Goal: Task Accomplishment & Management: Complete application form

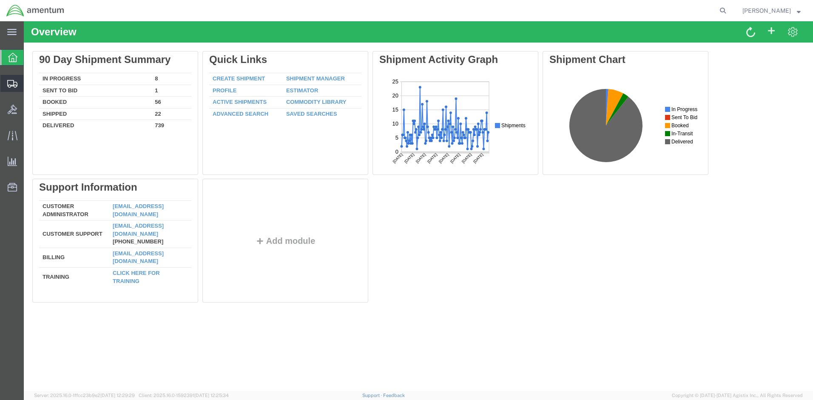
click at [0, 0] on span "Create Shipment" at bounding box center [0, 0] width 0 height 0
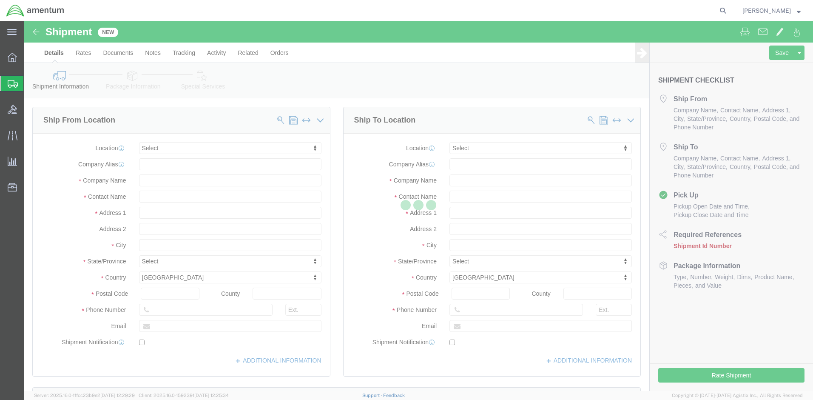
select select
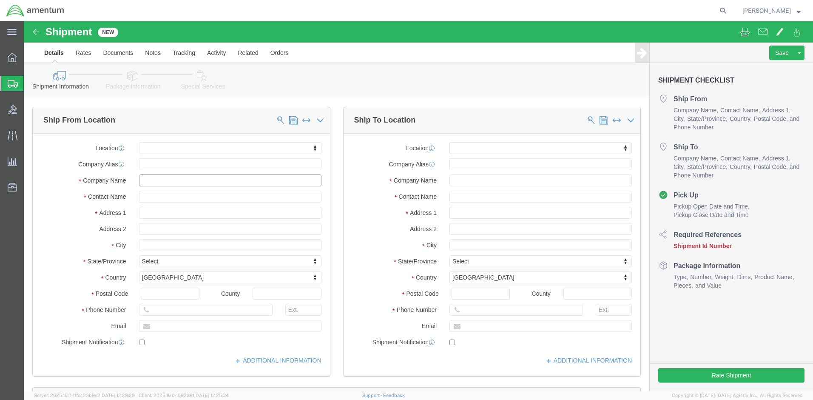
click input "text"
type input "C5"
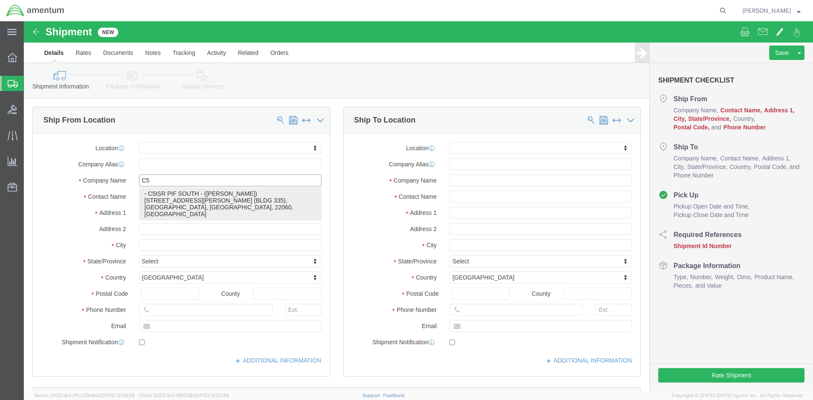
click p "- C5ISR PIF SOUTH - ([PERSON_NAME]) [STREET_ADDRESS][PERSON_NAME] (BLDG 335), […"
select select
type input "[STREET_ADDRESS][PERSON_NAME] (BLDG 335)"
type input "22060"
type input "C5ISR PIF SOUTH"
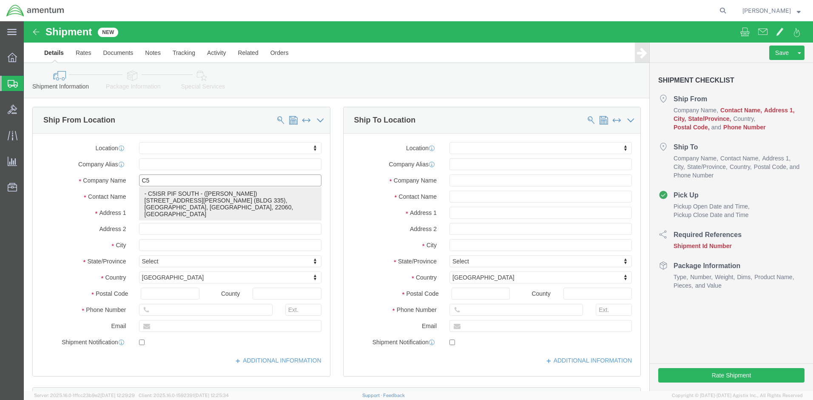
type input "[PERSON_NAME]"
type input "[GEOGRAPHIC_DATA]"
select select "VA"
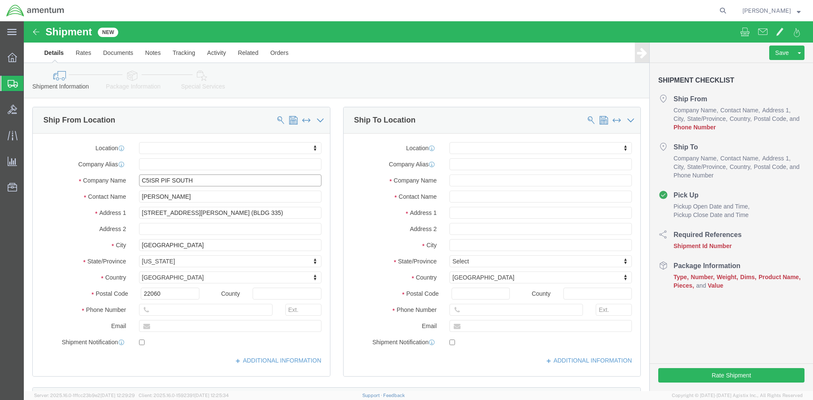
type input "C5ISR PIF SOUTH"
click input "text"
type input "[PHONE_NUMBER]"
click input "text"
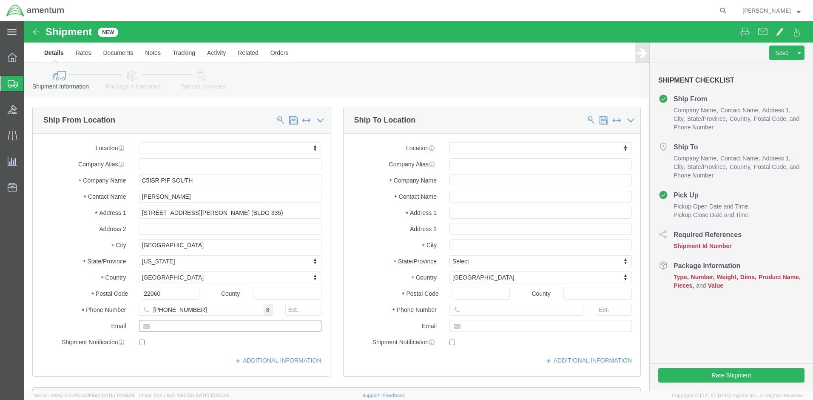
paste input "[PERSON_NAME][EMAIL_ADDRESS][DOMAIN_NAME]"
type input "[PERSON_NAME][EMAIL_ADDRESS][DOMAIN_NAME]"
click input "checkbox"
checkbox input "true"
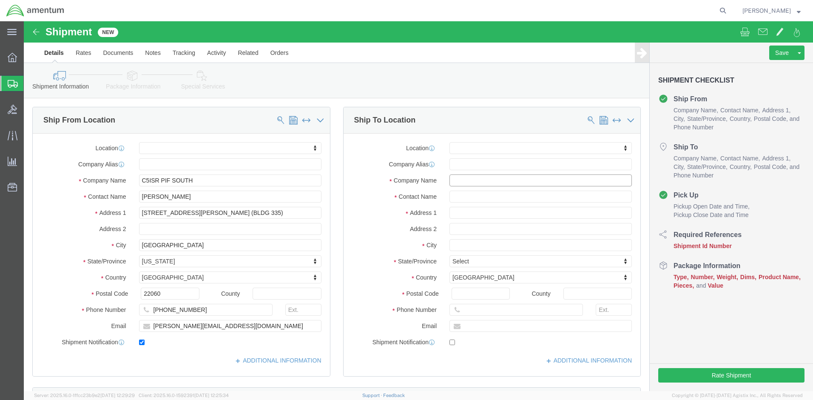
click input "text"
type input "To"
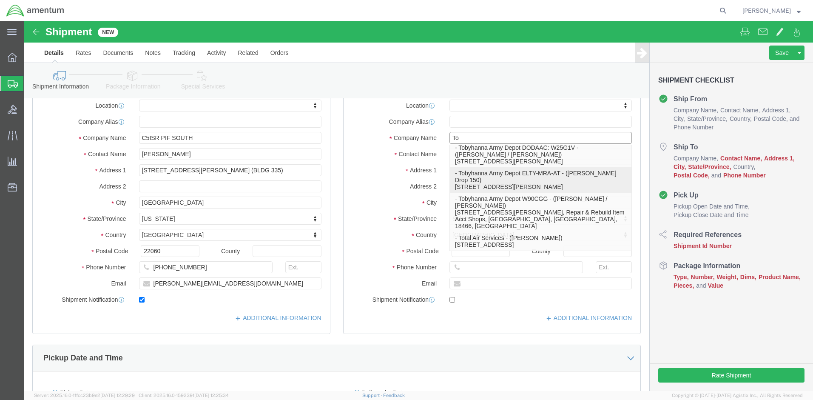
scroll to position [61, 0]
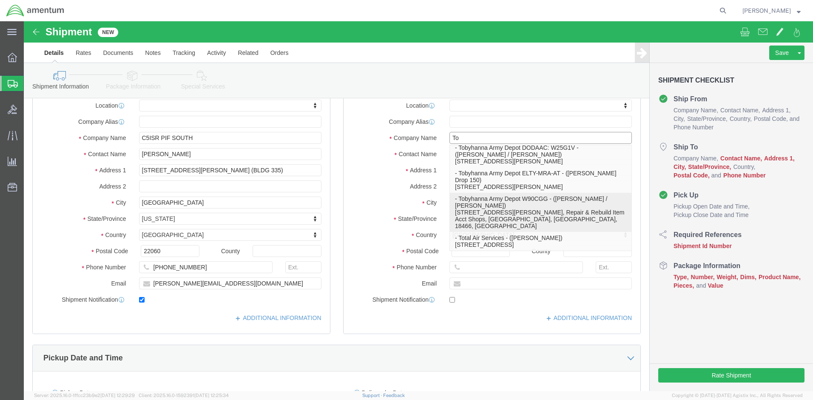
click p "- Tobyhanna Army Depot W90CGG - ([PERSON_NAME] / [PERSON_NAME]) [STREET_ADDRESS…"
select select
type input "[STREET_ADDRESS][PERSON_NAME]"
type input "Repair & Rebuild Item Acct Shops"
type input "18466"
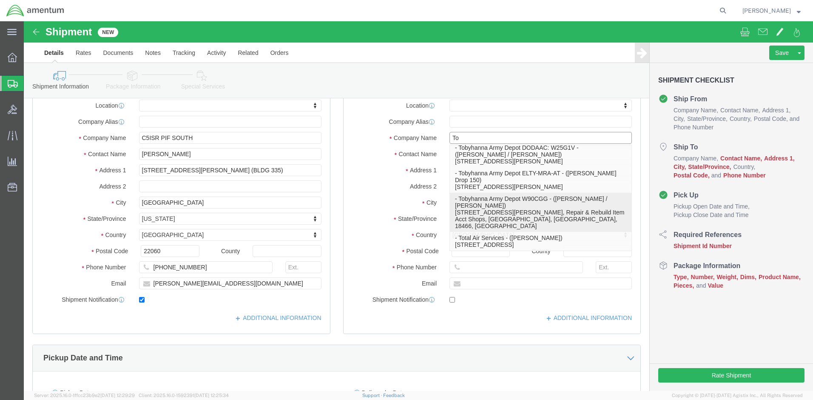
type input "Tobyhanna Army Depot W90CGG"
type input "[PERSON_NAME] / [PERSON_NAME]"
type input "Tobyhanna"
select select "PA"
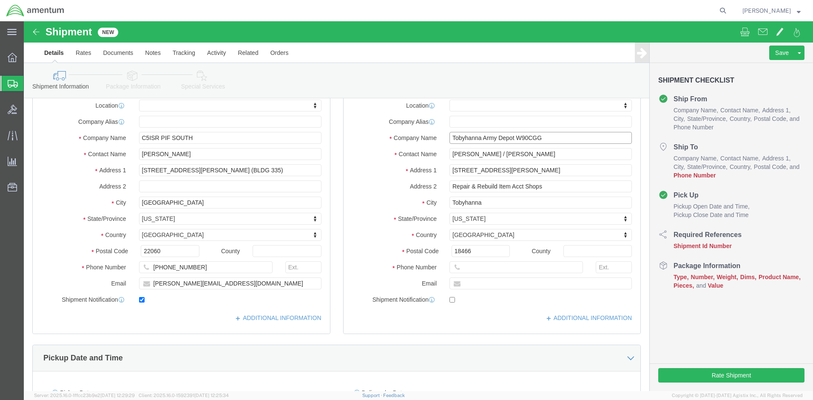
type input "Tobyhanna Army Depot W90CGG"
click input "[PERSON_NAME] / [PERSON_NAME]"
type input "[PERSON_NAME] / [PERSON_NAME]"
drag, startPoint x: 536, startPoint y: 165, endPoint x: 407, endPoint y: 159, distance: 129.9
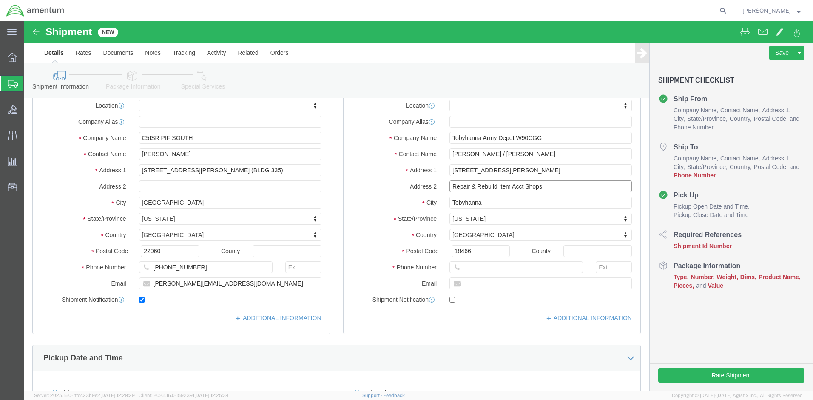
click div "Address 2 Repair & Rebuild Item Acct Shops"
click input "D/Production Managment"
type input "D/ Production Managment"
click input "text"
type input "[PHONE_NUMBER]"
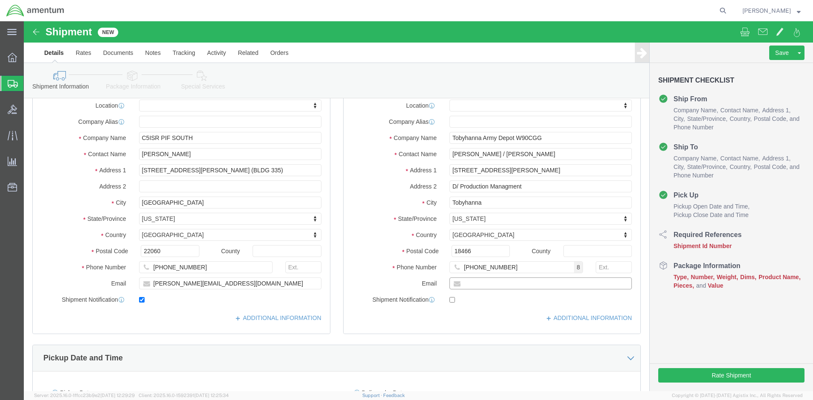
click input "text"
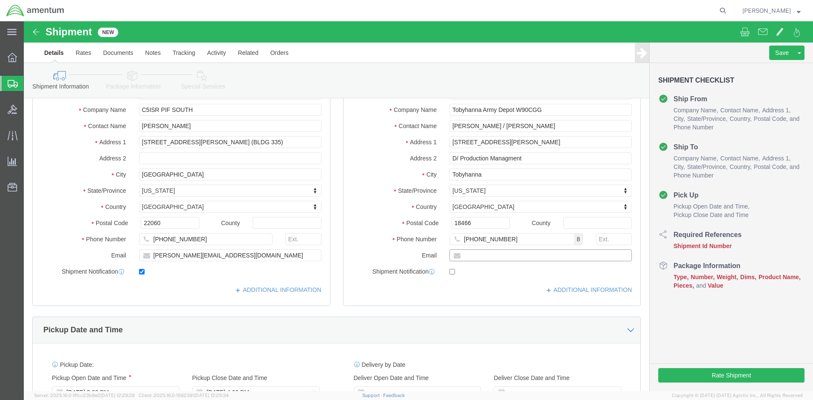
scroll to position [128, 0]
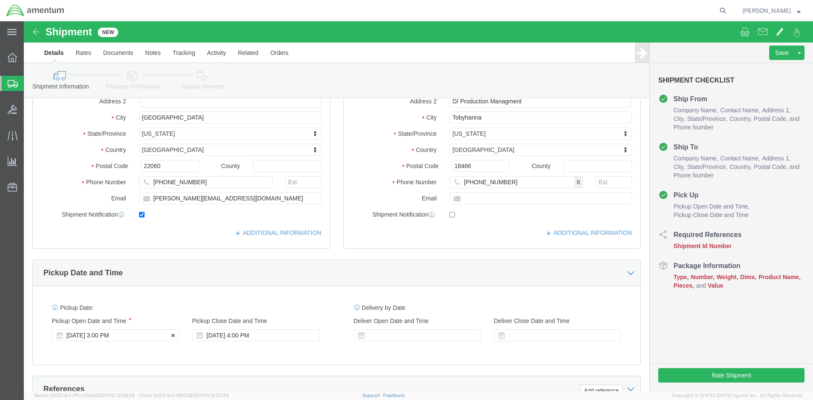
click div "[DATE] 3:00 PM"
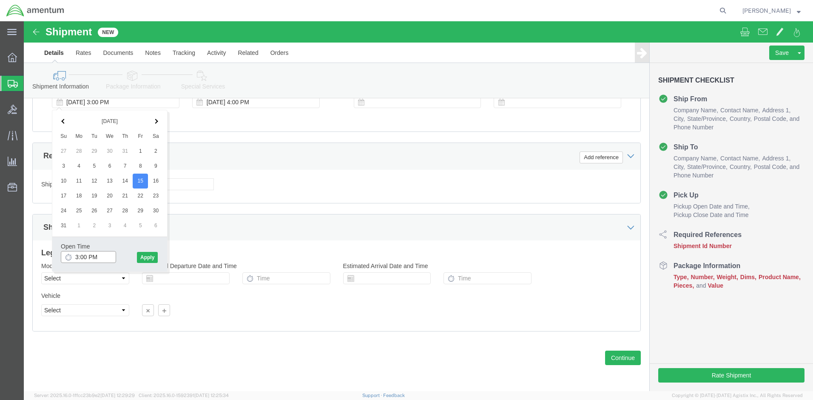
click input "3:00 PM"
drag, startPoint x: 82, startPoint y: 236, endPoint x: 48, endPoint y: 234, distance: 33.6
click input "3:00 PM"
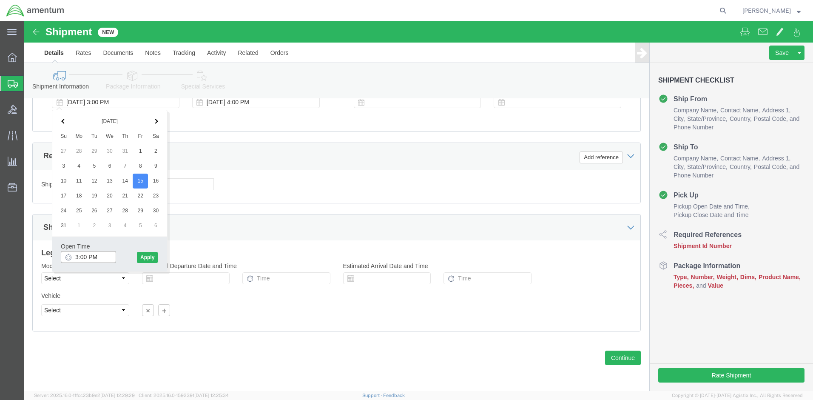
click input "3:00 PM"
click input "08:00 PM"
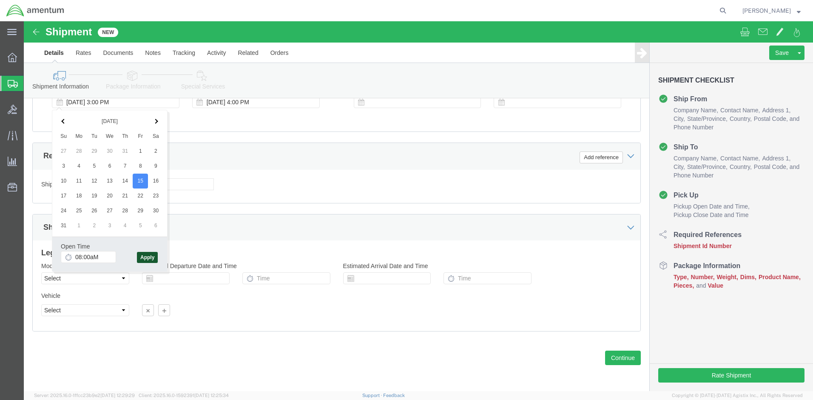
type input "8:00 AM"
click button "Apply"
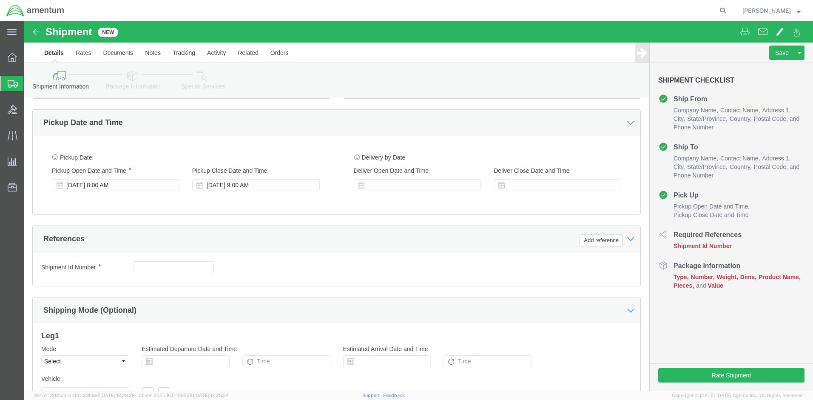
scroll to position [276, 0]
click div "[DATE] 9:00 AM"
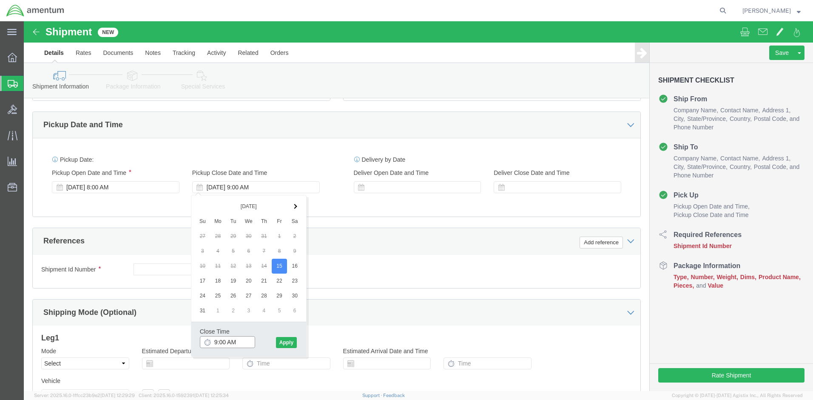
click input "9:00 AM"
click input "2:00 AM"
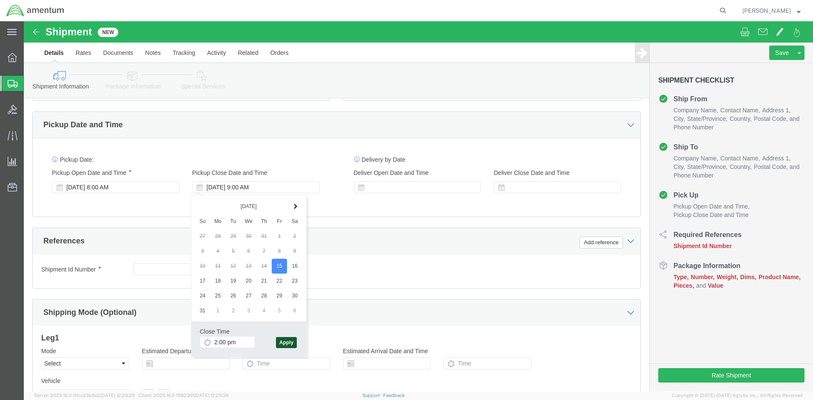
type input "2:00 PM"
click button "Apply"
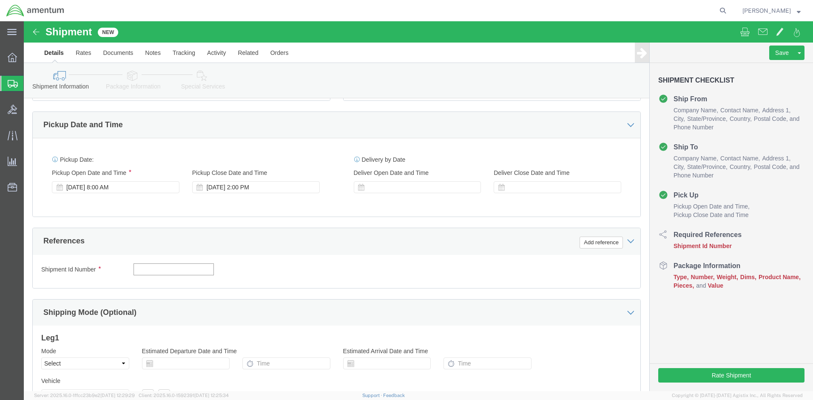
click input "text"
paste input "2575.01.02.C.[DATE].PKIT"
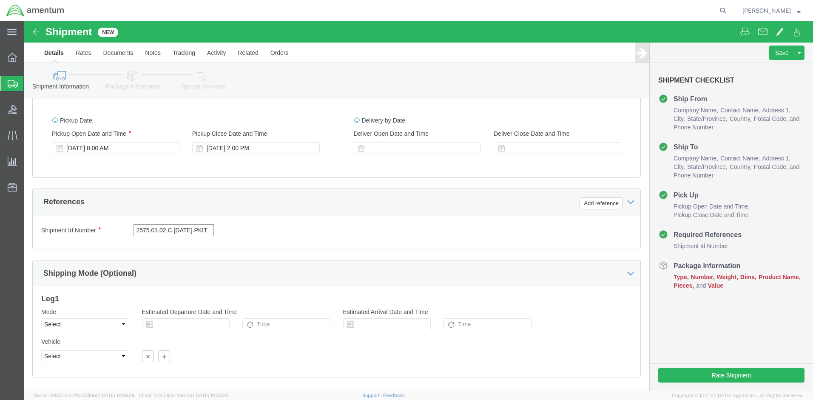
scroll to position [361, 0]
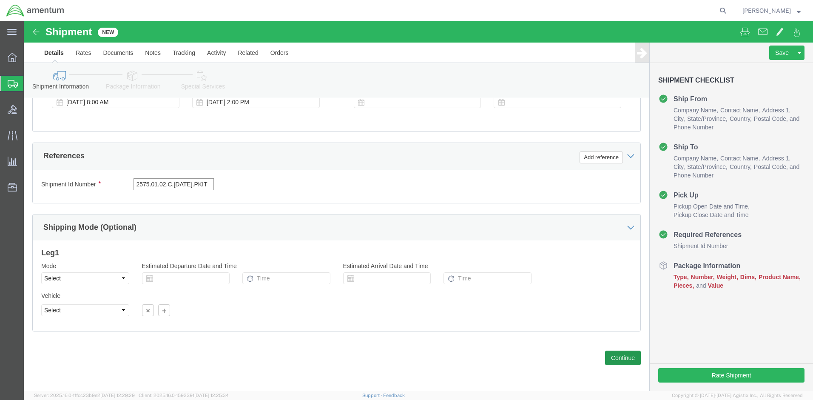
type input "2575.01.02.C.[DATE].PKIT"
click button "Continue"
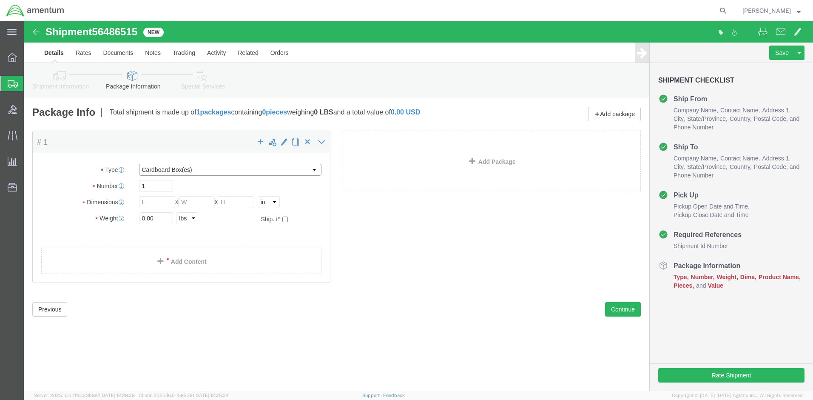
click select "Select BCK Boxes Bale(s) Basket(s) Bolt(s) Bottle(s) Buckets Bulk Bundle(s) Can…"
select select "PSNS"
click select "Select BCK Boxes Bale(s) Basket(s) Bolt(s) Bottle(s) Buckets Bulk Bundle(s) Can…"
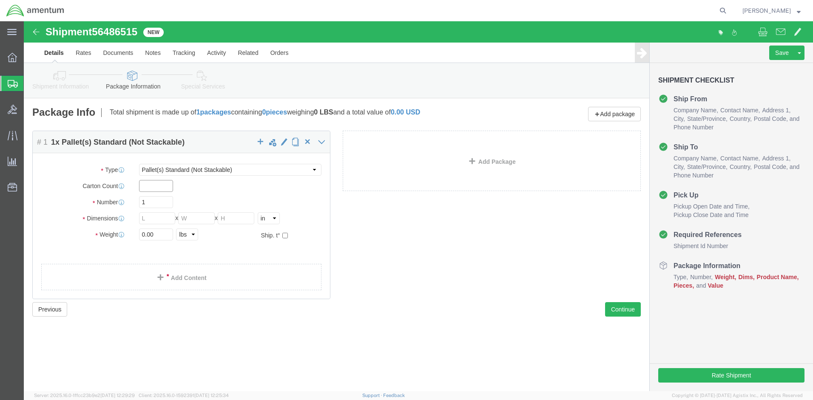
click input "text"
type input "44"
click input "text"
type input "44"
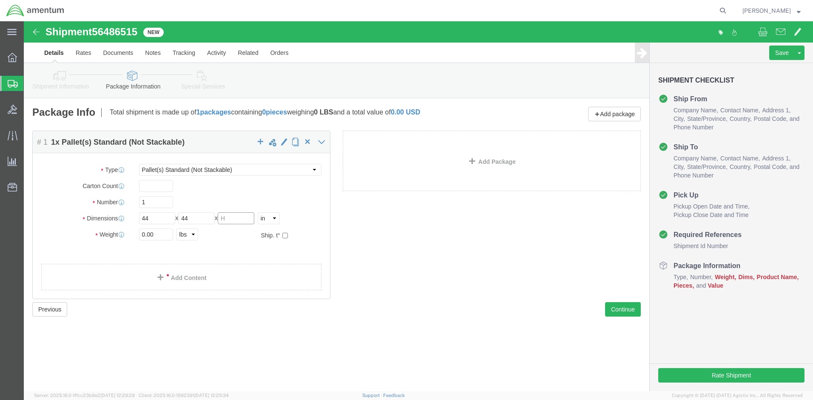
click input "text"
type input "36"
click input "0.00"
drag, startPoint x: 131, startPoint y: 214, endPoint x: 51, endPoint y: 201, distance: 81.0
click div "Package Type Select BCK Boxes Bale(s) Basket(s) Bolt(s) Bottle(s) Buckets Bulk …"
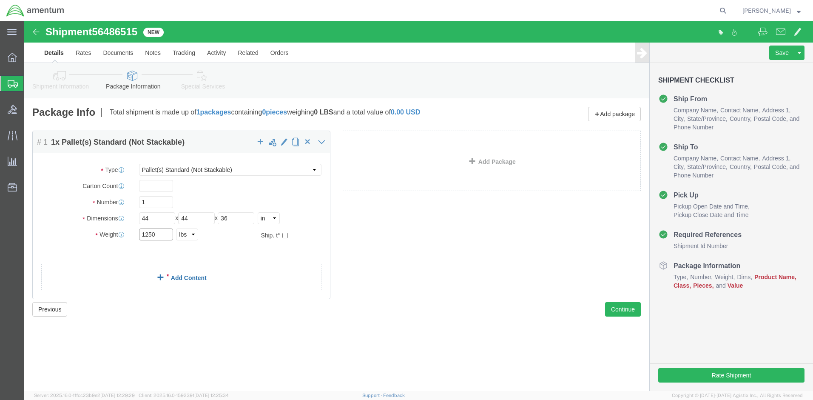
type input "1250"
click link "Add Content"
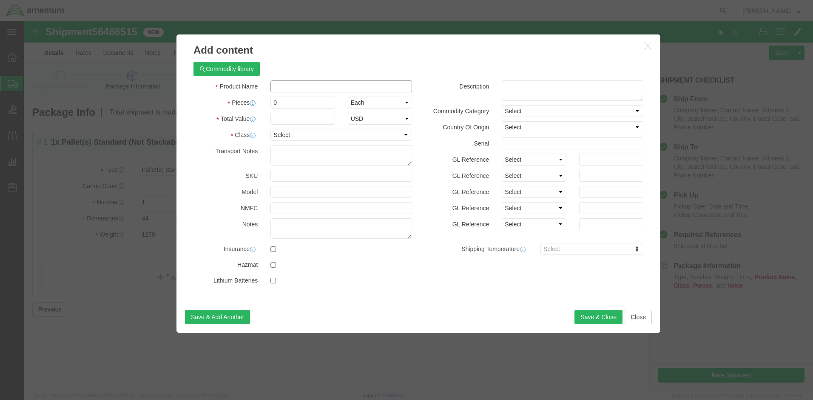
click input "text"
type input "PP-3102-SPACER KITS_L_DELIVERY"
click input "0"
type input "1000"
click input "text"
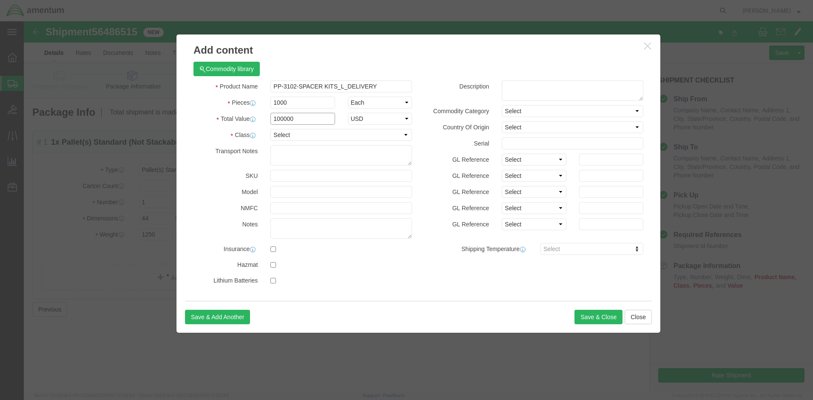
type input "100000"
click select "Select 50 55 60 65 70 85 92.5 100 125 175 250 300 400"
select select "70"
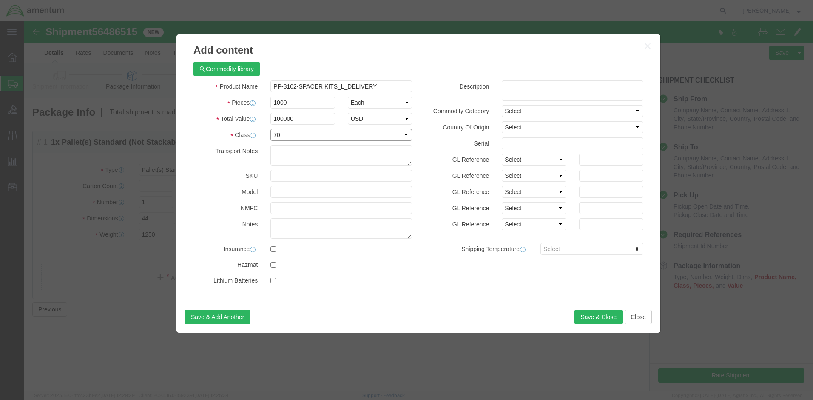
click select "Select 50 55 60 65 70 85 92.5 100 125 175 250 300 400"
click button "Save & Close"
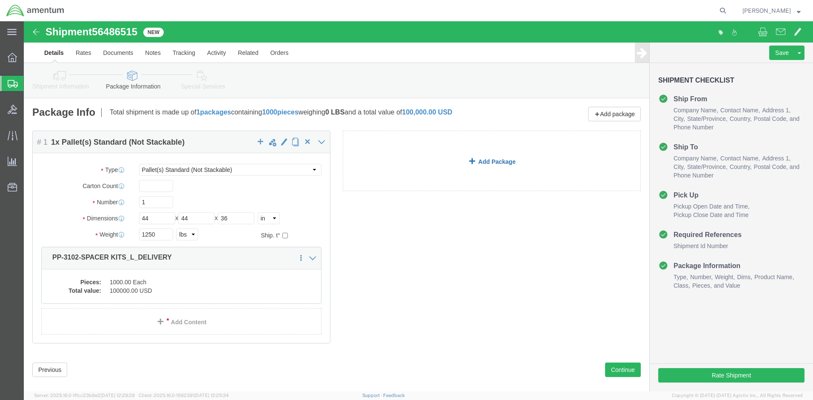
click link "Add Package"
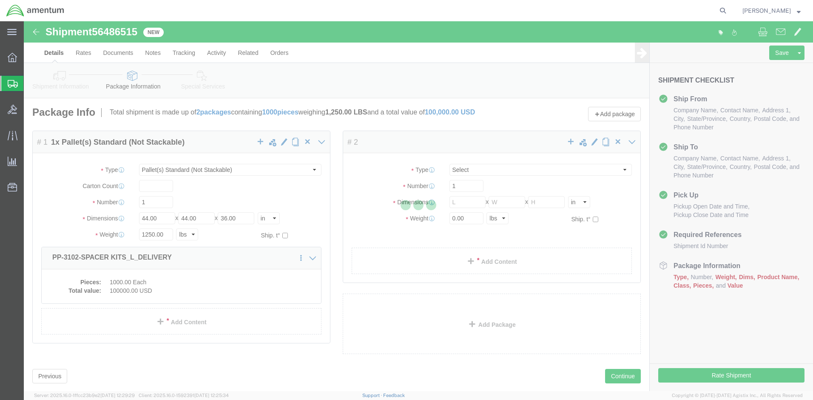
select select "PSNS"
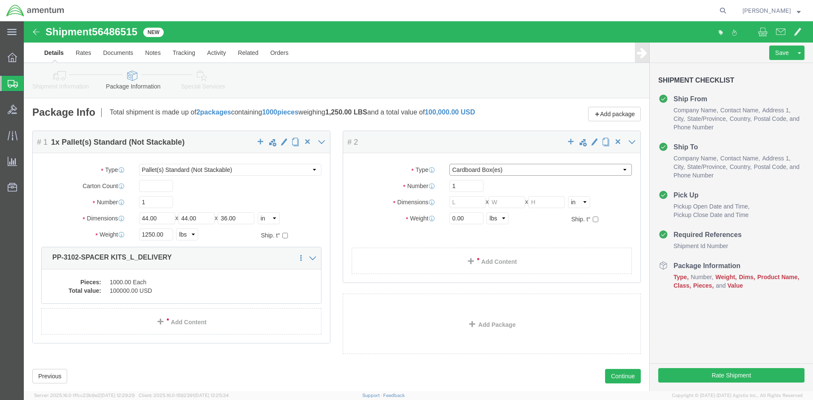
click select "Select BCK Boxes Bale(s) Basket(s) Bolt(s) Bottle(s) Buckets Bulk Bundle(s) Can…"
select select "PSNS"
click select "Select BCK Boxes Bale(s) Basket(s) Bolt(s) Bottle(s) Buckets Bulk Bundle(s) Can…"
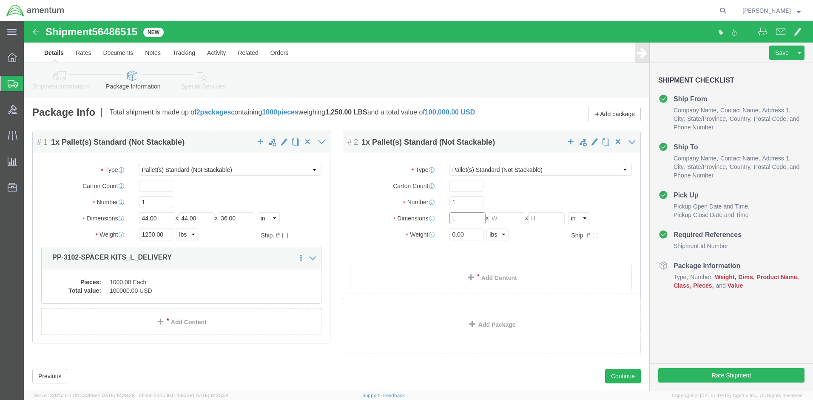
click input "text"
type input "42"
click input "text"
type input "42"
click input "text"
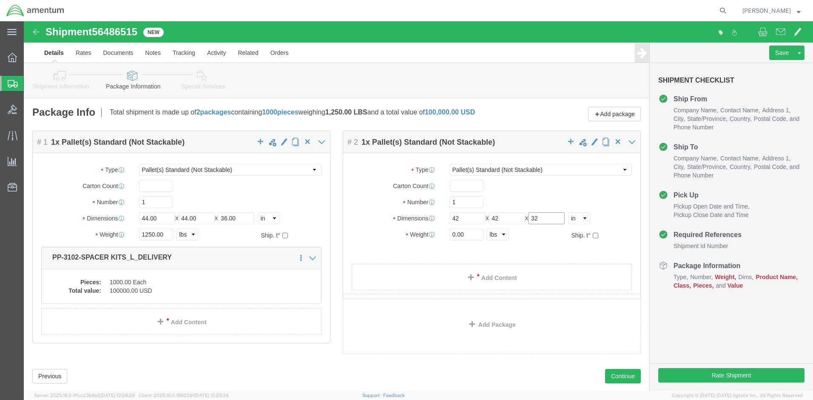
type input "32"
click input "0.00"
drag, startPoint x: 444, startPoint y: 218, endPoint x: 399, endPoint y: 222, distance: 45.3
click div "Weight 0.00 Select kgs lbs Ship. t°"
type input "750"
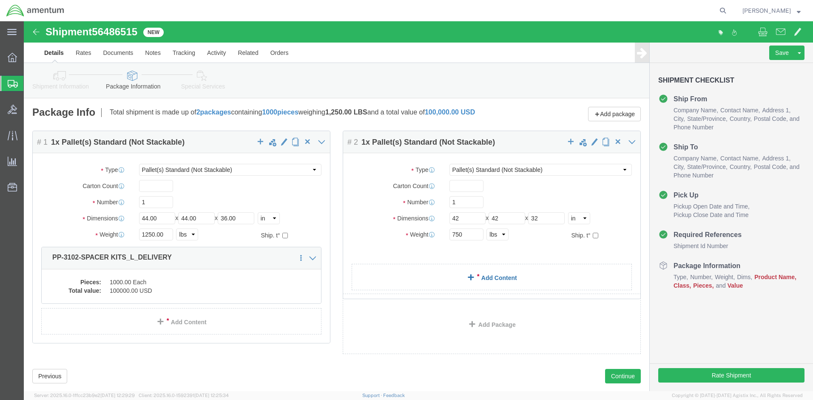
click span
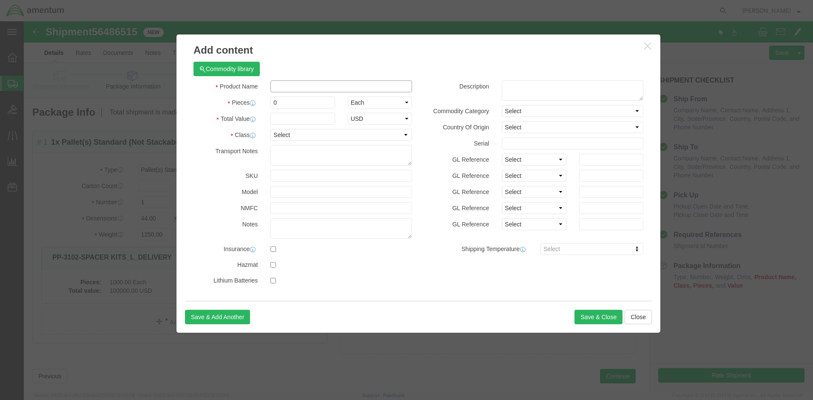
click input "text"
type input "AMMPS PP-3102-SPACER KITS_L_Delivery"
click input "0"
type input "1000"
click input "text"
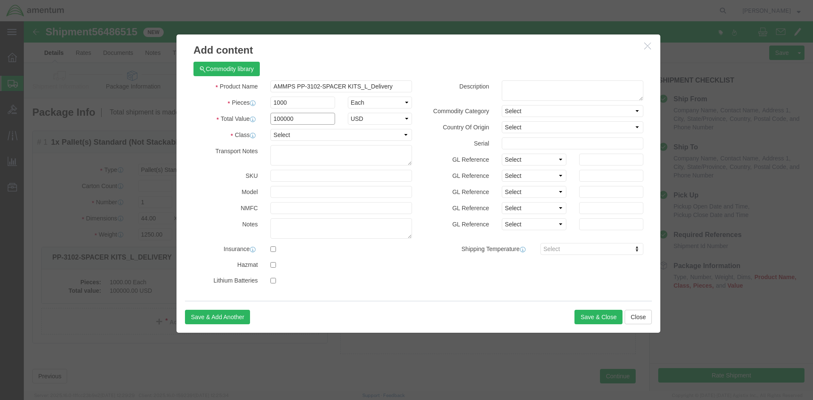
type input "100000"
click select "Select 50 55 60 65 70 85 92.5 100 125 175 250 300 400"
select select "65"
click select "Select 50 55 60 65 70 85 92.5 100 125 175 250 300 400"
click button "Save & Close"
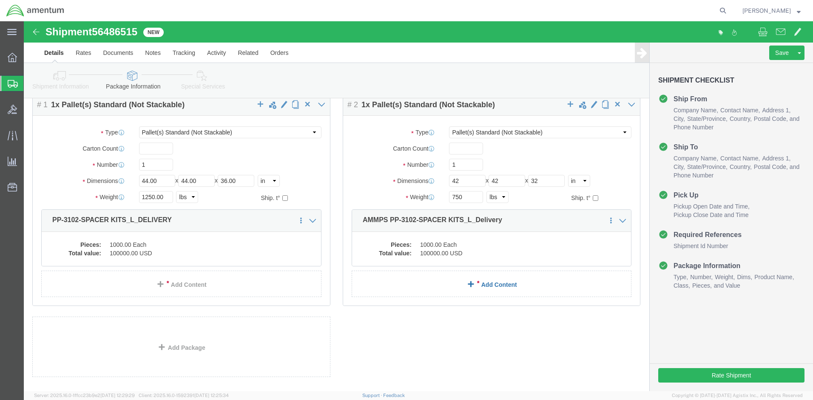
scroll to position [85, 0]
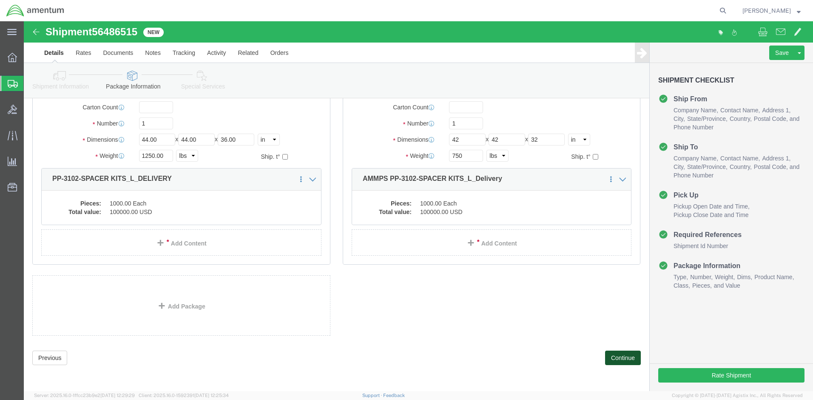
click button "Continue"
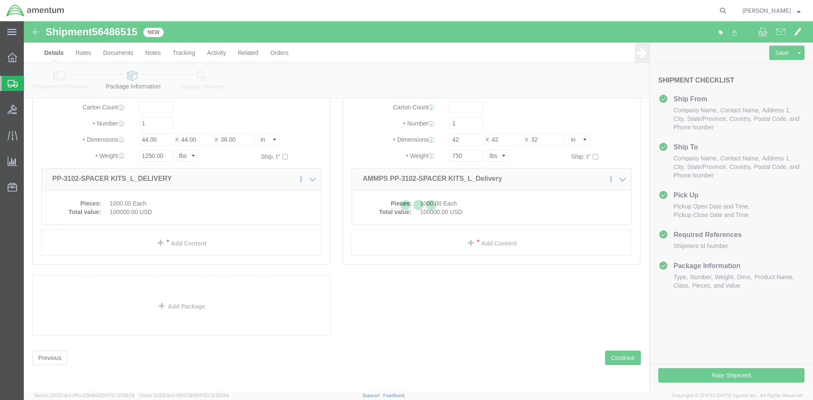
select select
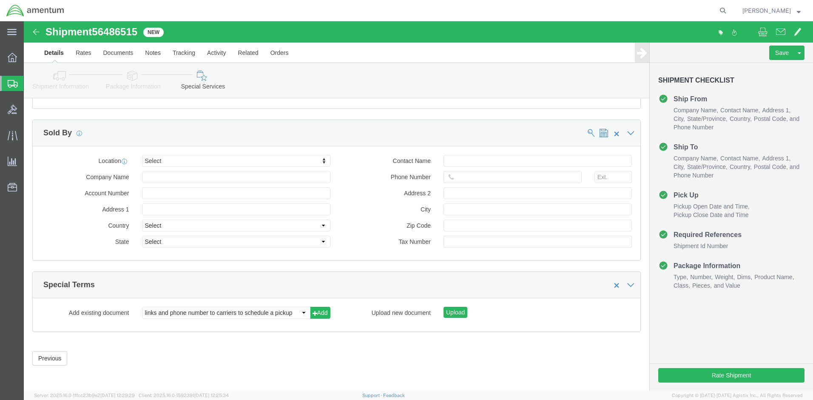
scroll to position [786, 0]
click button "Rate Shipment"
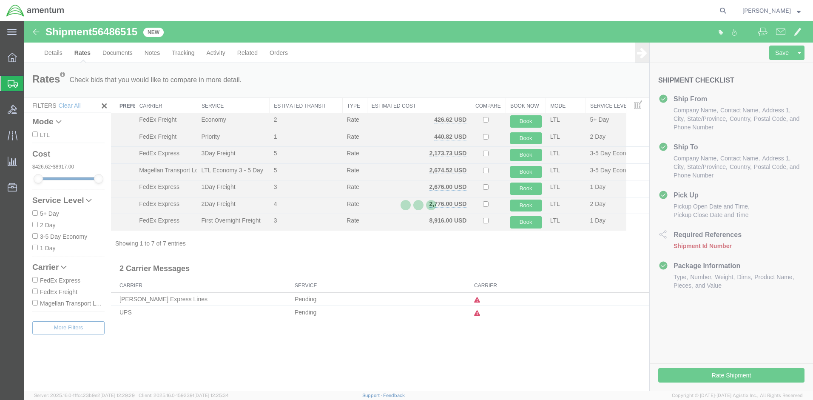
scroll to position [0, 0]
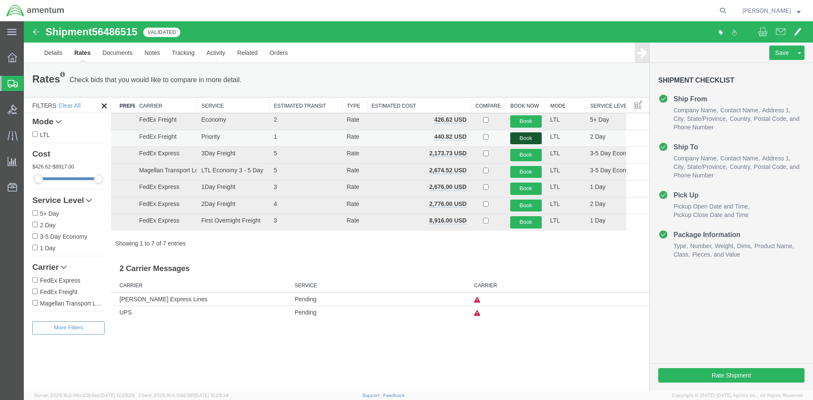
click at [527, 136] on button "Book" at bounding box center [525, 138] width 31 height 12
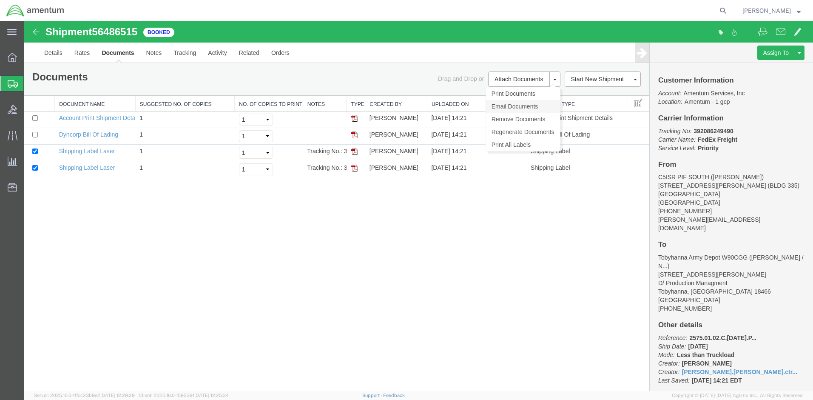
click at [524, 107] on link "Email Documents" at bounding box center [523, 106] width 74 height 13
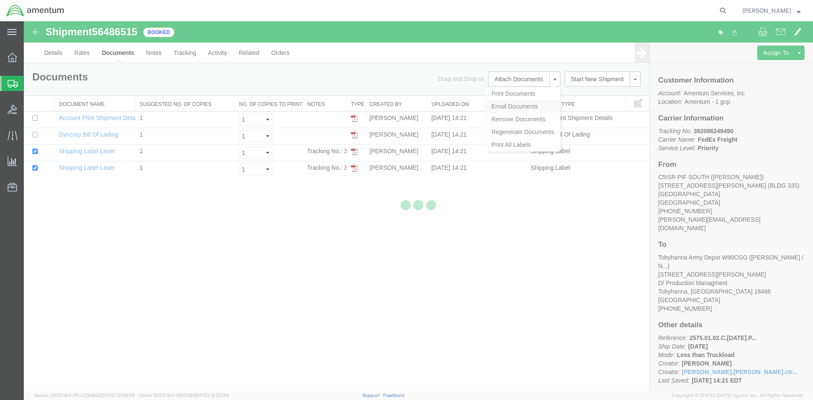
checkbox input "true"
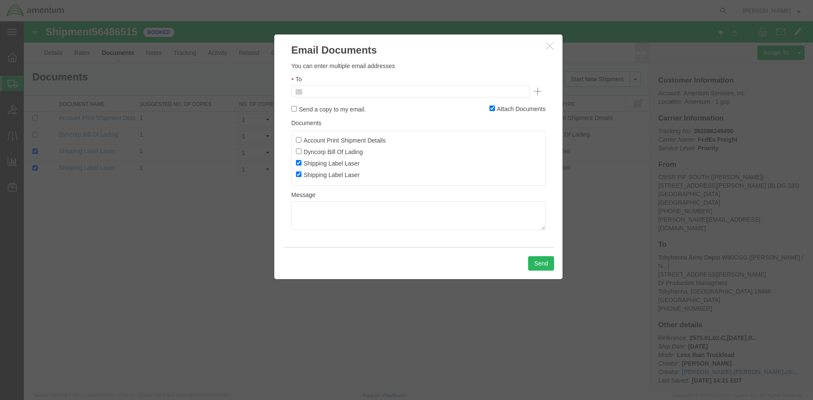
click at [333, 90] on input "text" at bounding box center [353, 91] width 100 height 11
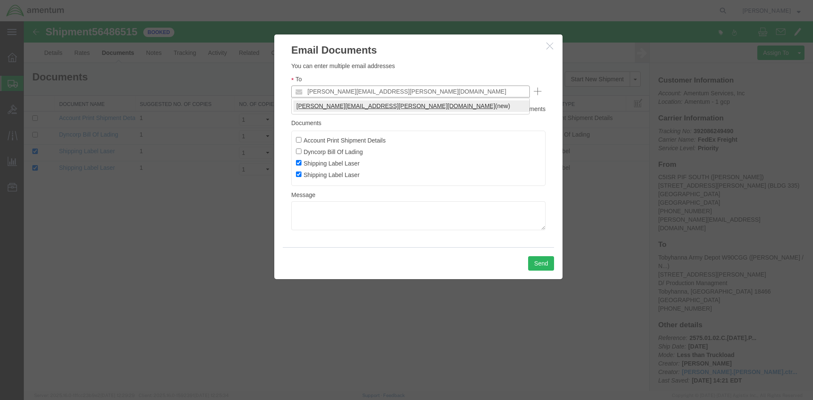
type input "[PERSON_NAME][EMAIL_ADDRESS][PERSON_NAME][DOMAIN_NAME]"
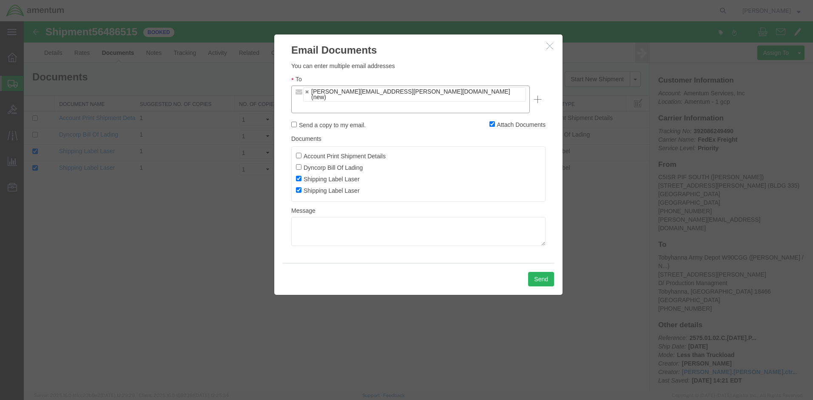
click at [302, 151] on label "Account Print Shipment Details" at bounding box center [341, 155] width 90 height 9
click at [302, 153] on input "Account Print Shipment Details" at bounding box center [299, 156] width 6 height 6
checkbox input "true"
click at [299, 164] on input "Dyncorp Bill Of Lading" at bounding box center [299, 167] width 6 height 6
checkbox input "true"
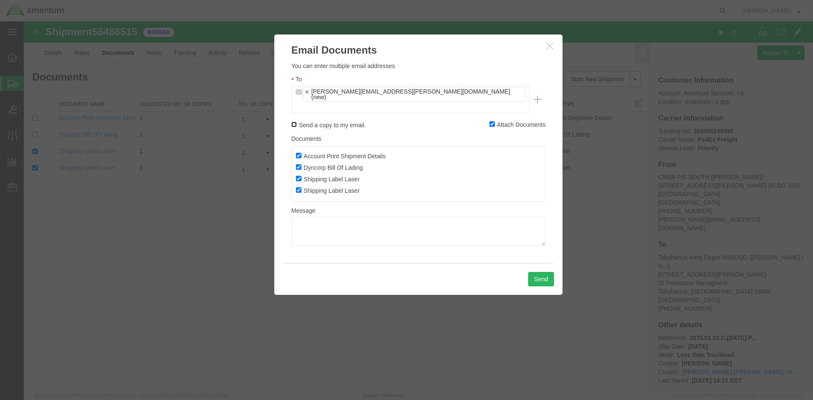
click at [294, 122] on input "Send a copy to my email." at bounding box center [294, 125] width 6 height 6
checkbox input "true"
click at [433, 88] on ul "[PERSON_NAME][EMAIL_ADDRESS][PERSON_NAME][DOMAIN_NAME] (new)" at bounding box center [410, 99] width 239 height 28
click at [538, 95] on icon "button" at bounding box center [538, 99] width 8 height 8
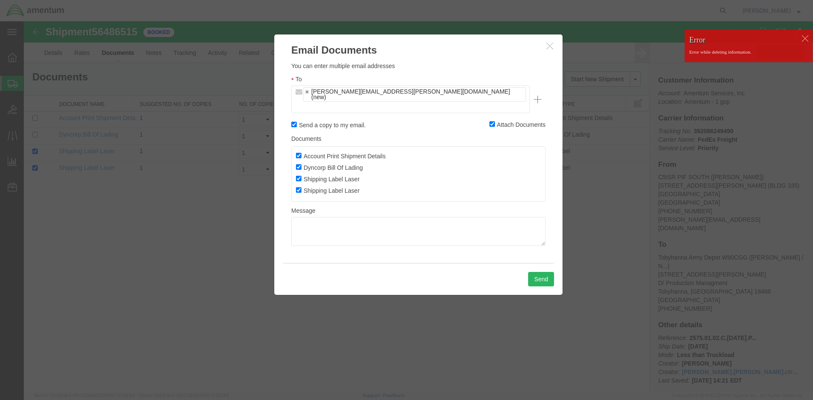
click at [801, 39] on div at bounding box center [805, 38] width 13 height 13
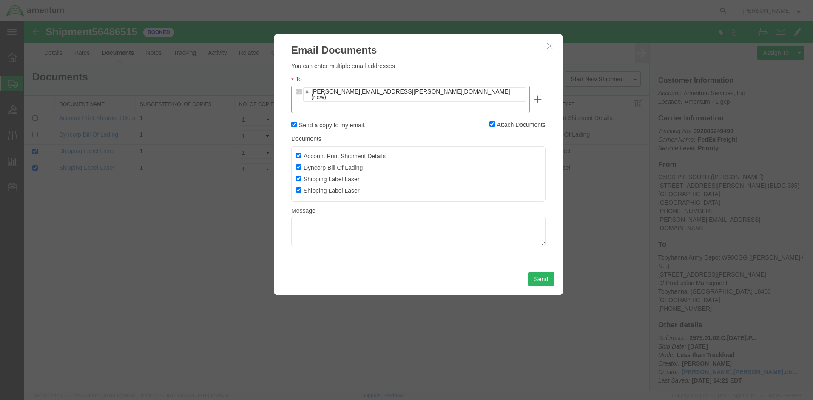
click at [316, 102] on input "text" at bounding box center [309, 107] width 13 height 11
drag, startPoint x: 408, startPoint y: 92, endPoint x: 396, endPoint y: 91, distance: 12.3
type input "[PERSON_NAME].a.moore264.civ"
type input "[PERSON_NAME][EMAIL_ADDRESS][DOMAIN_NAME]"
type input "[EMAIL_ADDRESS][PERSON_NAME][DOMAIN_NAME],[PERSON_NAME][DOMAIN_NAME][EMAIL_ADDR…"
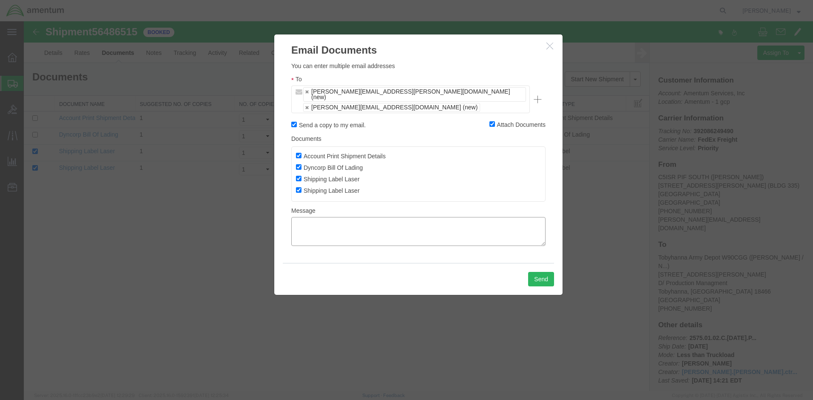
click at [333, 224] on textarea at bounding box center [418, 231] width 254 height 29
type textarea "Please see attached shipping labels per your request. Thank you,"
click at [544, 277] on button "Send" at bounding box center [541, 279] width 26 height 14
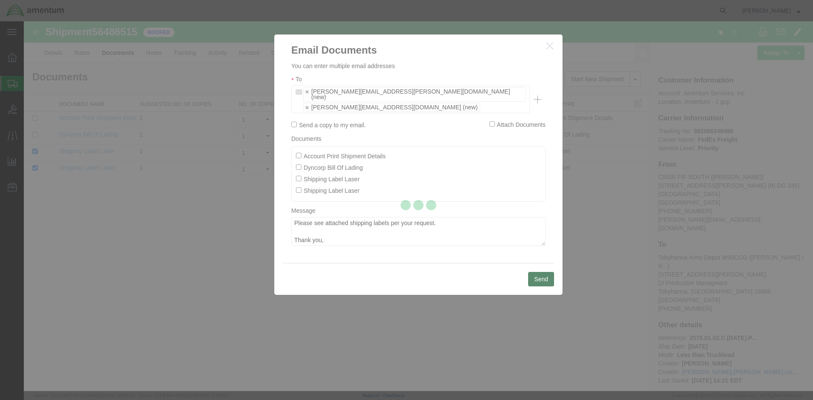
checkbox input "false"
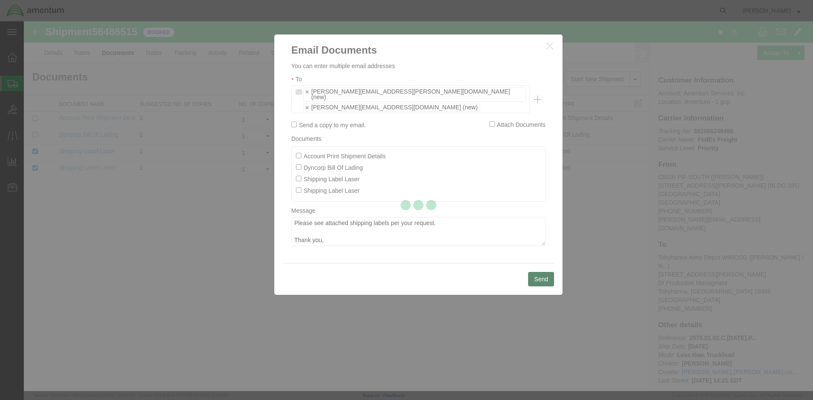
checkbox input "false"
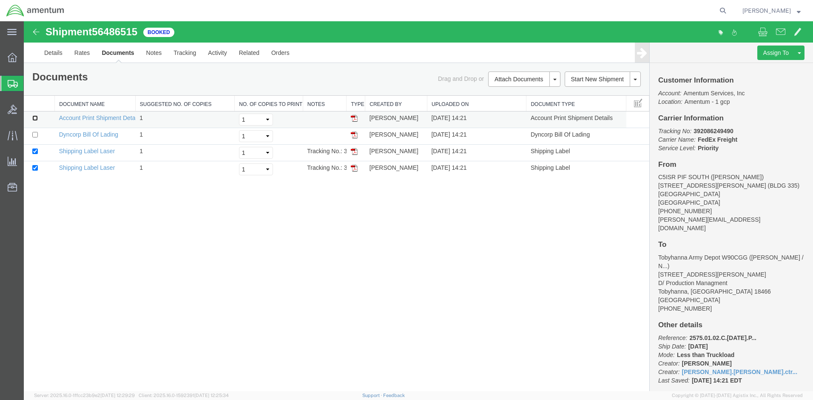
click at [33, 117] on input "checkbox" at bounding box center [35, 118] width 6 height 6
checkbox input "true"
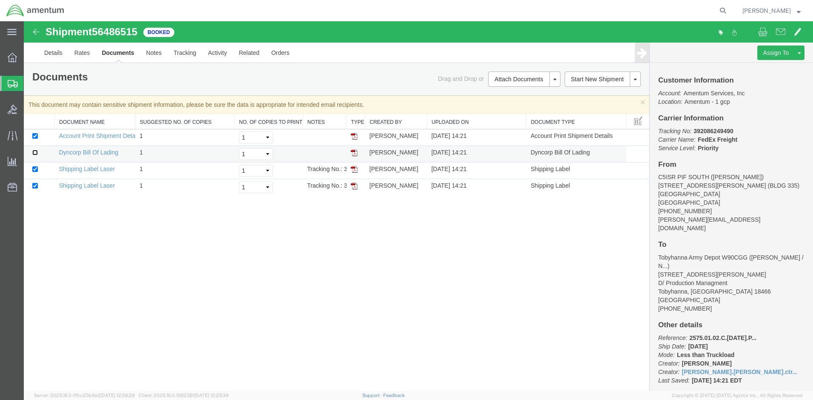
drag, startPoint x: 35, startPoint y: 151, endPoint x: 37, endPoint y: 157, distance: 6.9
click at [35, 151] on input "checkbox" at bounding box center [35, 153] width 6 height 6
click at [760, 32] on span at bounding box center [762, 31] width 9 height 10
click at [36, 151] on input "checkbox" at bounding box center [35, 153] width 6 height 6
checkbox input "false"
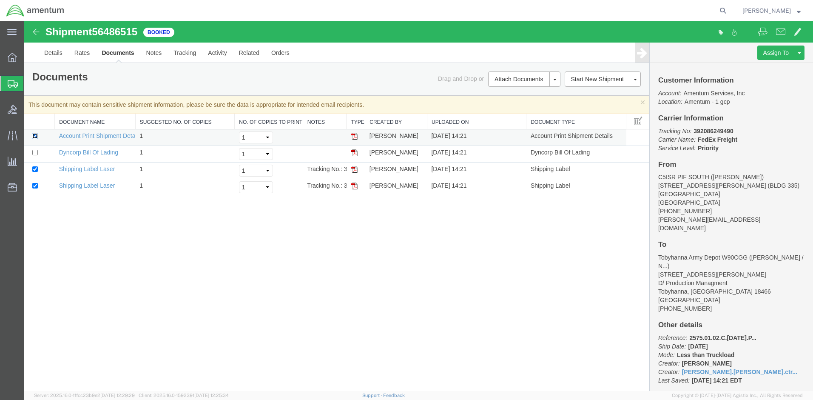
click at [35, 137] on input "checkbox" at bounding box center [35, 136] width 6 height 6
checkbox input "false"
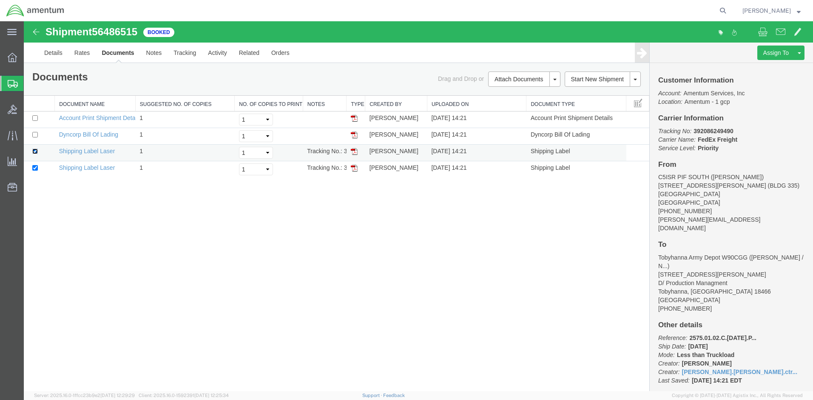
click at [35, 151] on input "checkbox" at bounding box center [35, 151] width 6 height 6
checkbox input "false"
click at [35, 168] on input "checkbox" at bounding box center [35, 168] width 6 height 6
checkbox input "false"
click at [762, 30] on span at bounding box center [762, 31] width 9 height 10
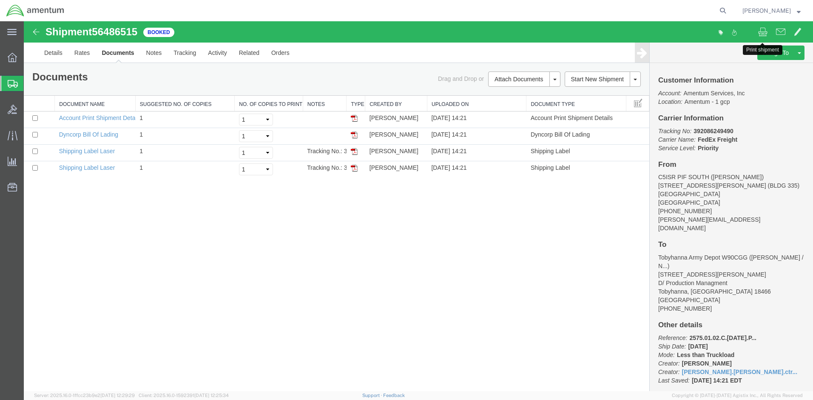
drag, startPoint x: 352, startPoint y: 151, endPoint x: 724, endPoint y: 155, distance: 371.8
click at [352, 151] on img at bounding box center [354, 151] width 7 height 7
click at [356, 169] on img at bounding box center [354, 168] width 7 height 7
click at [351, 119] on img at bounding box center [354, 118] width 7 height 7
click at [49, 52] on link "Details" at bounding box center [53, 53] width 30 height 20
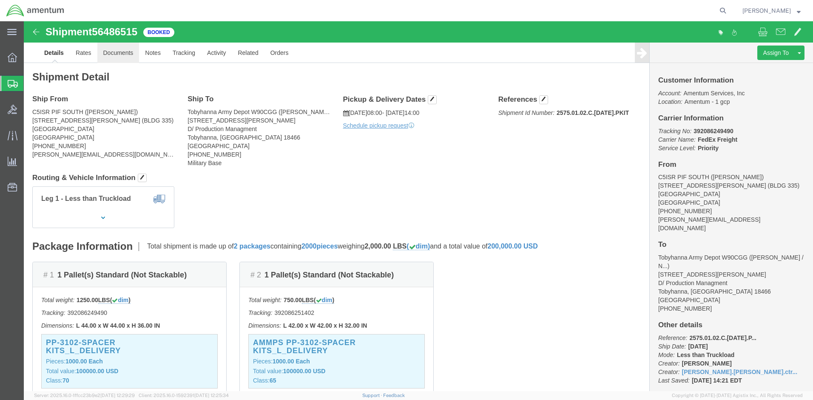
click link "Documents"
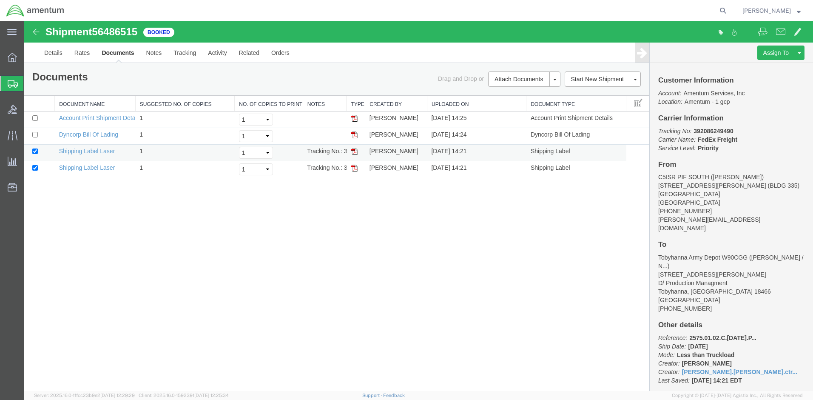
click at [355, 152] on img at bounding box center [354, 151] width 7 height 7
click at [353, 169] on img at bounding box center [354, 168] width 7 height 7
